Goal: Task Accomplishment & Management: Manage account settings

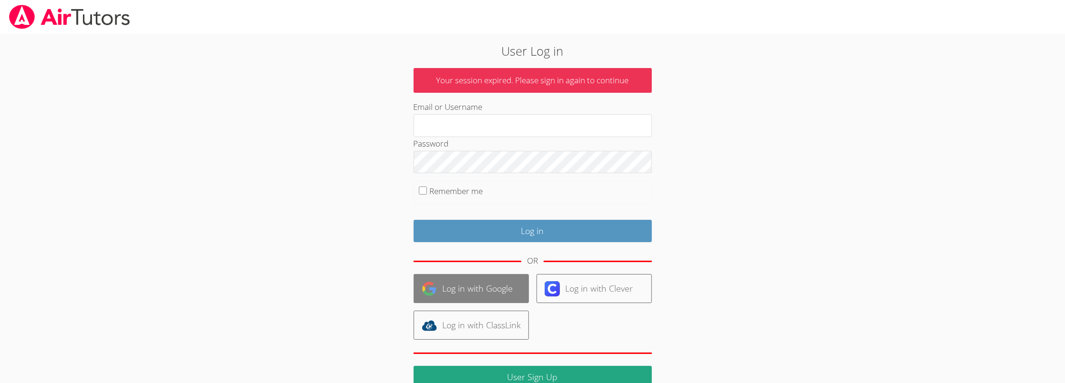
click at [459, 297] on link "Log in with Google" at bounding box center [470, 288] width 115 height 29
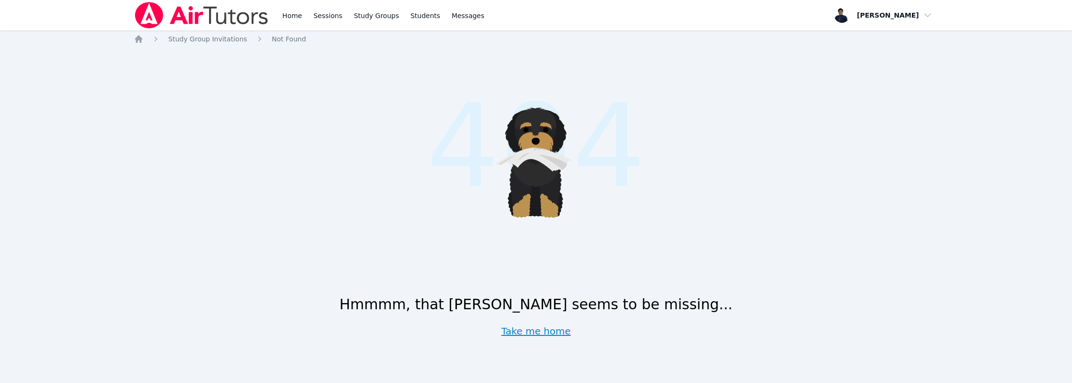
click at [548, 326] on link "Take me home" at bounding box center [536, 331] width 70 height 13
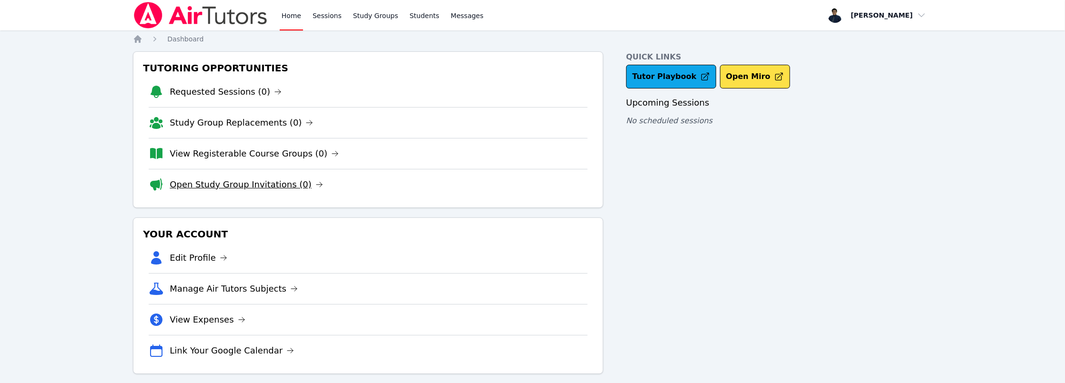
click at [250, 181] on link "Open Study Group Invitations (0)" at bounding box center [246, 184] width 153 height 13
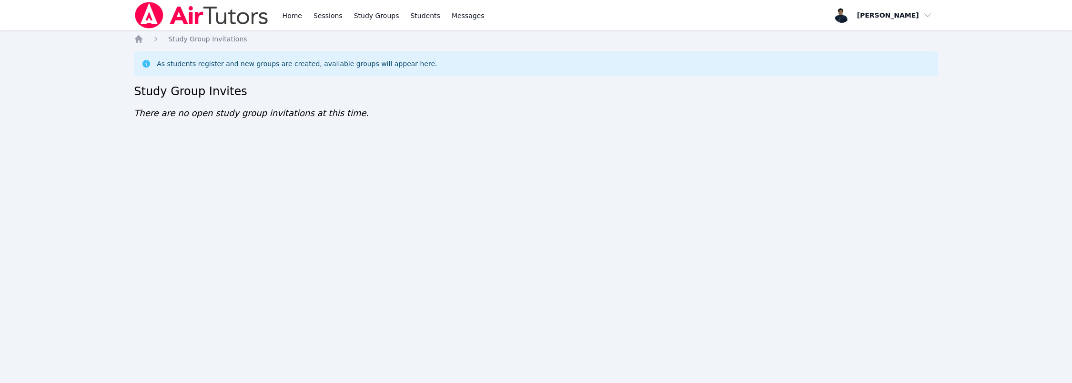
click at [306, 19] on div "Home Sessions Study Groups Students Messages" at bounding box center [384, 15] width 206 height 30
click at [315, 19] on link "Sessions" at bounding box center [327, 15] width 33 height 30
